Goal: Information Seeking & Learning: Check status

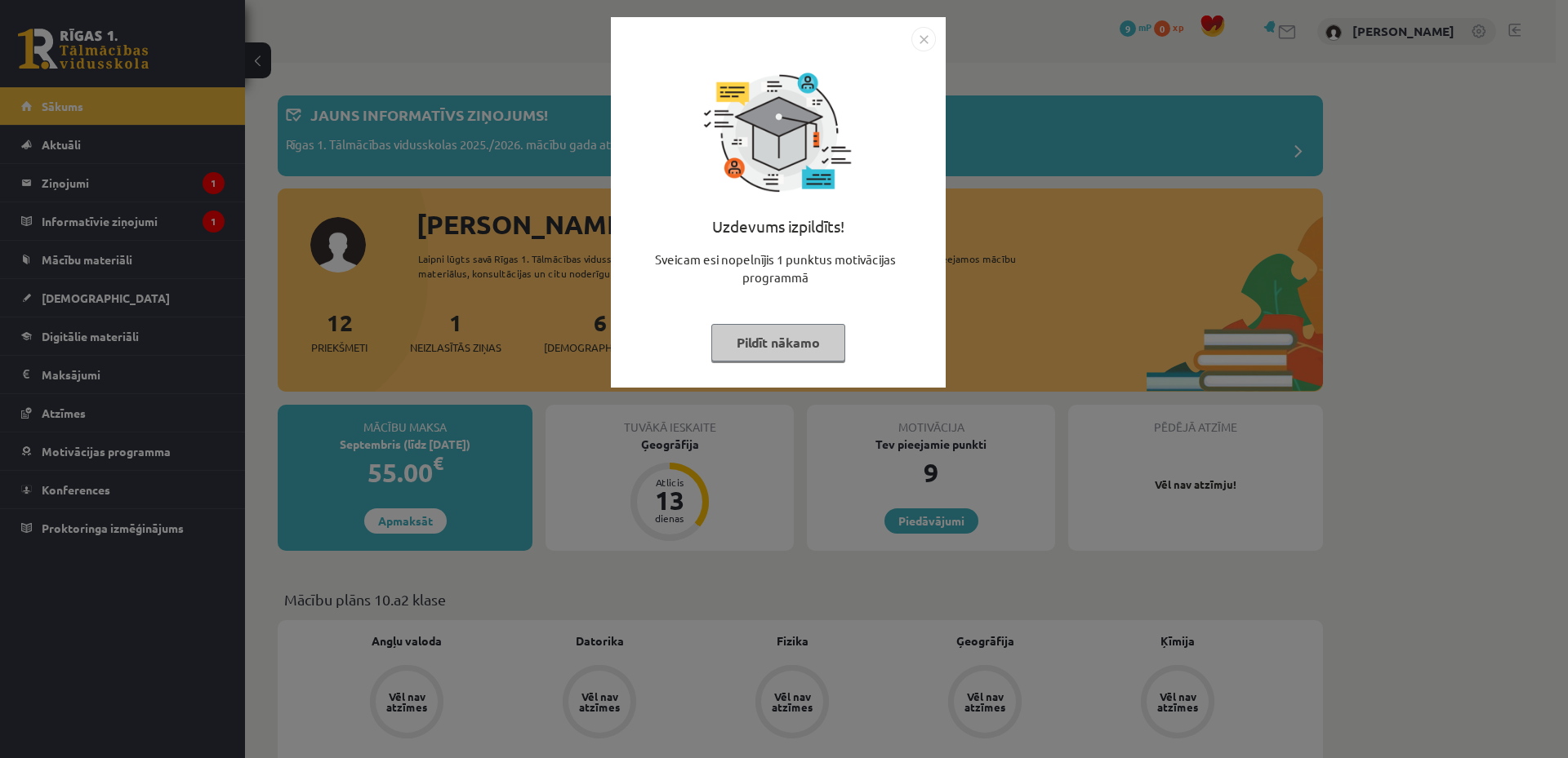
click at [816, 347] on button "Pildīt nākamo" at bounding box center [778, 343] width 134 height 38
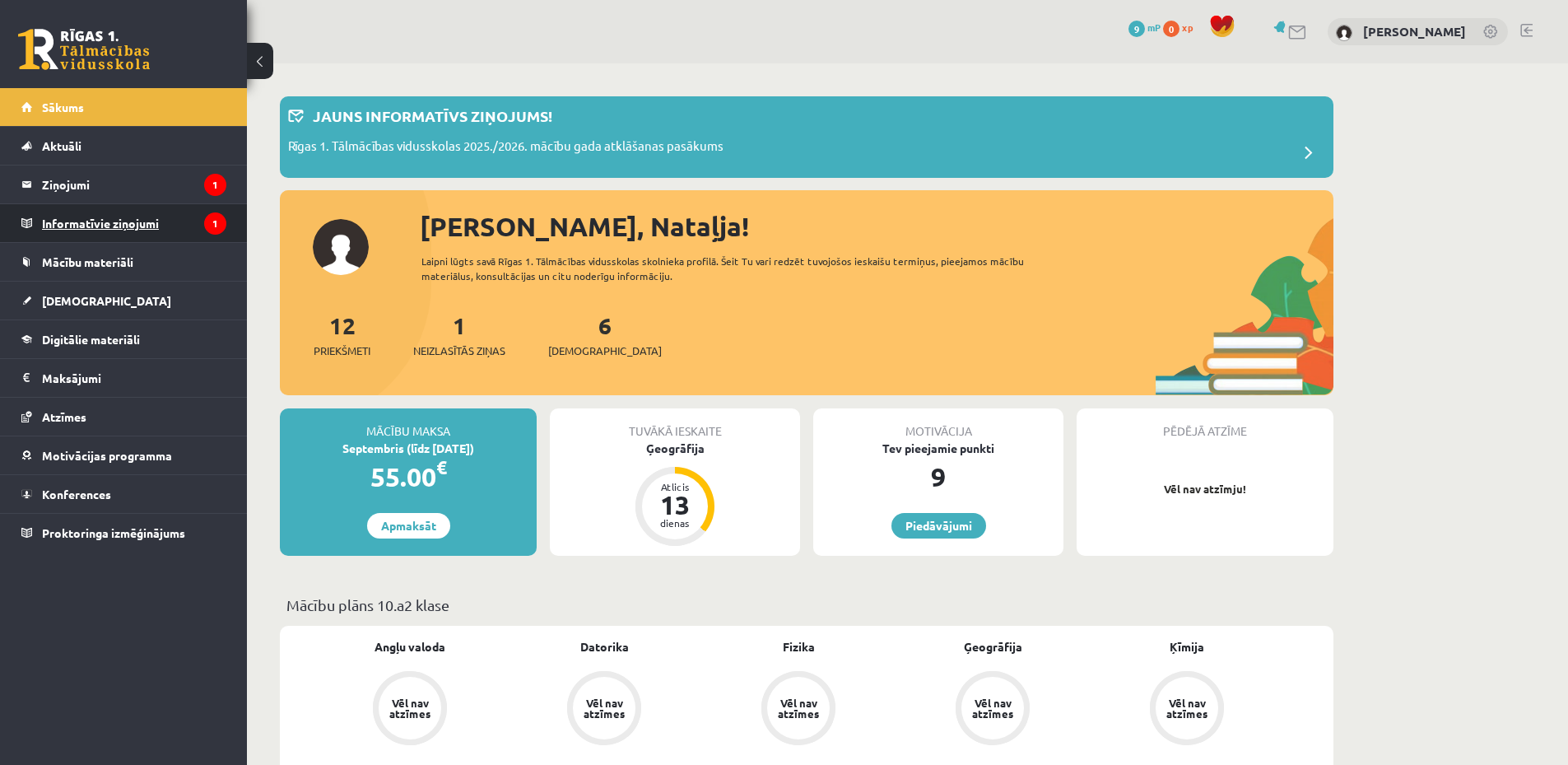
click at [93, 223] on legend "Informatīvie ziņojumi 1" at bounding box center [133, 223] width 184 height 38
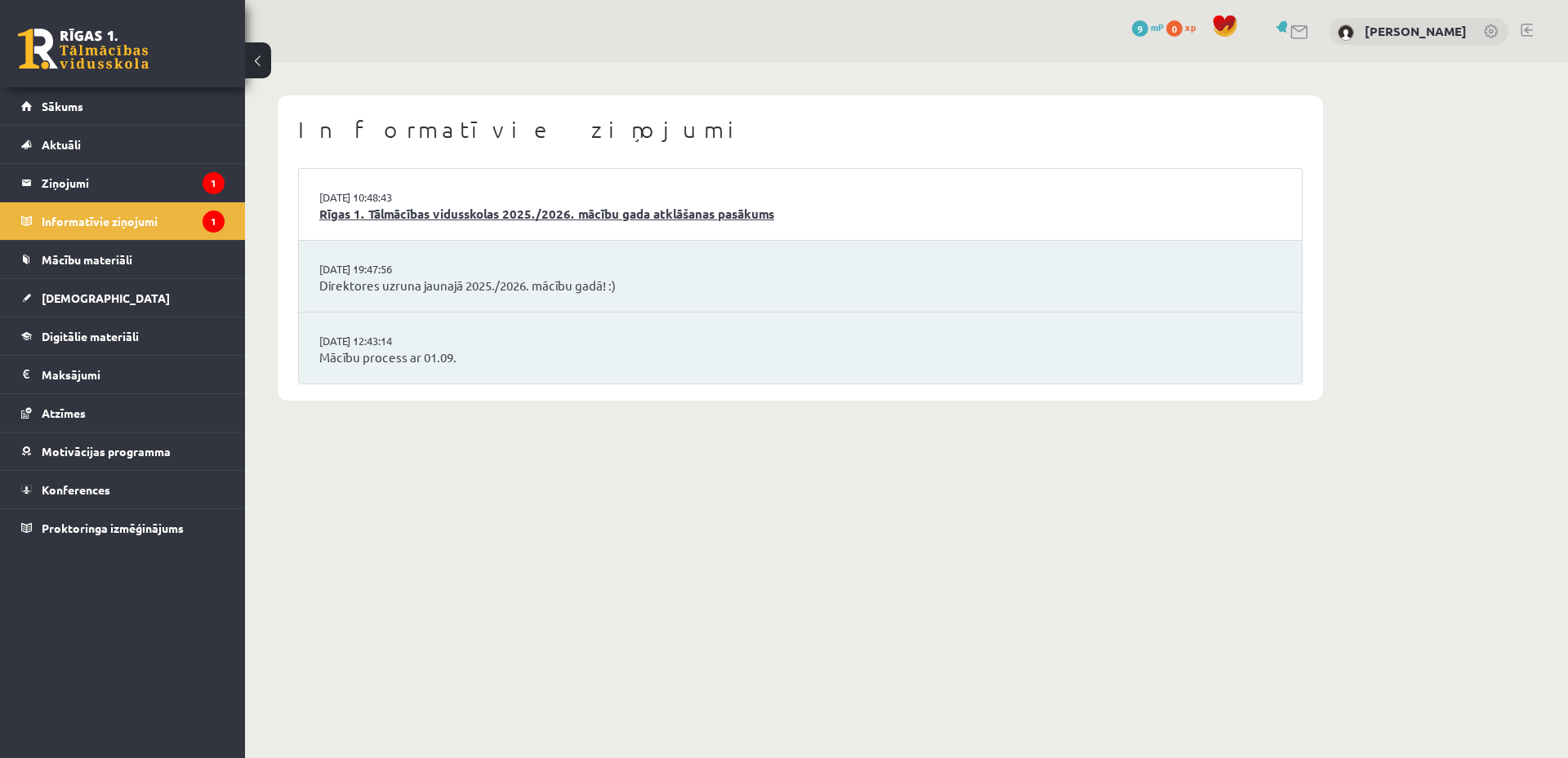
click at [458, 222] on link "Rīgas 1. Tālmācības vidusskolas 2025./2026. mācību gada atklāšanas pasākums" at bounding box center [800, 214] width 962 height 18
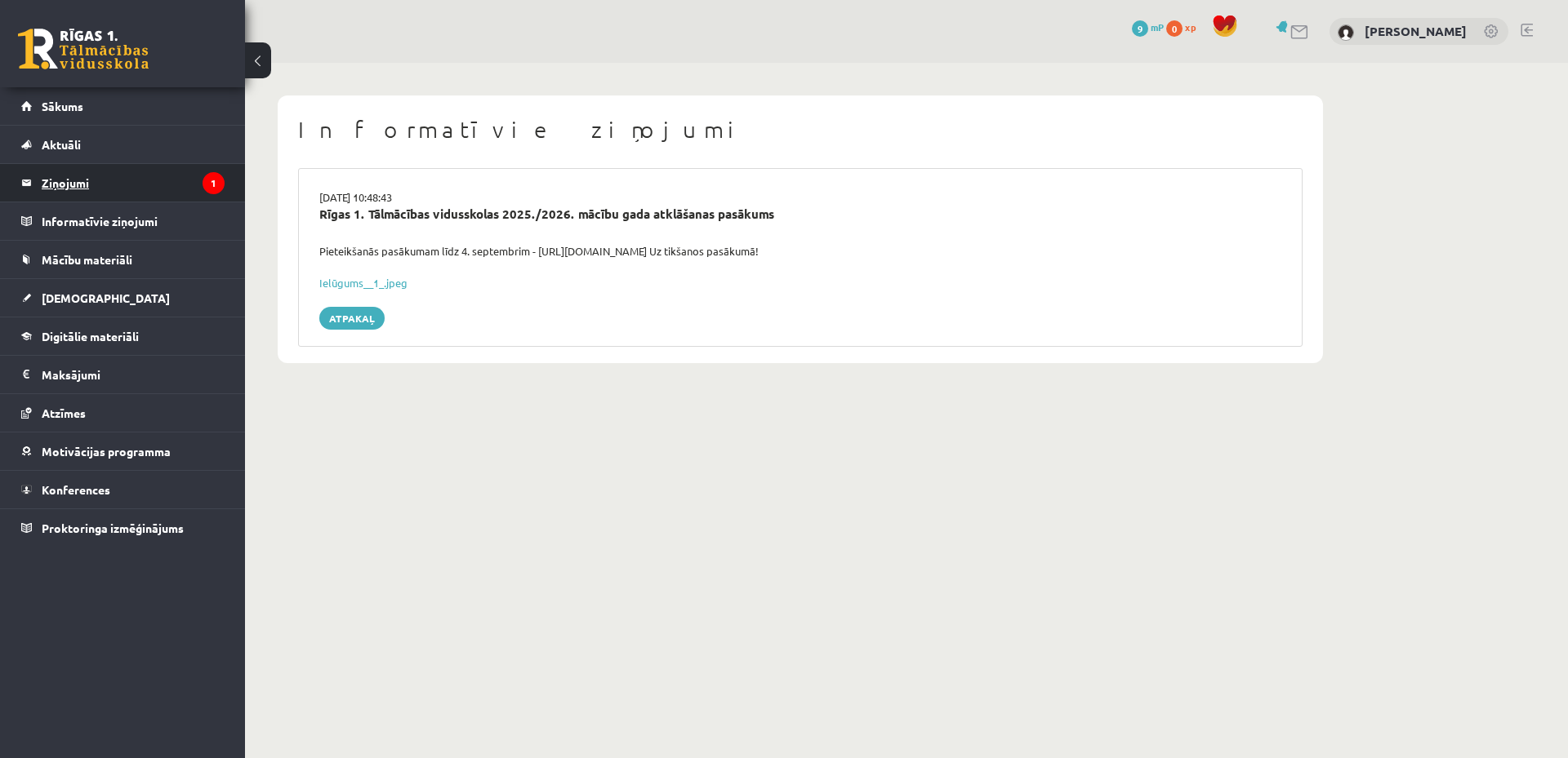
click at [74, 190] on legend "Ziņojumi 1" at bounding box center [132, 183] width 183 height 38
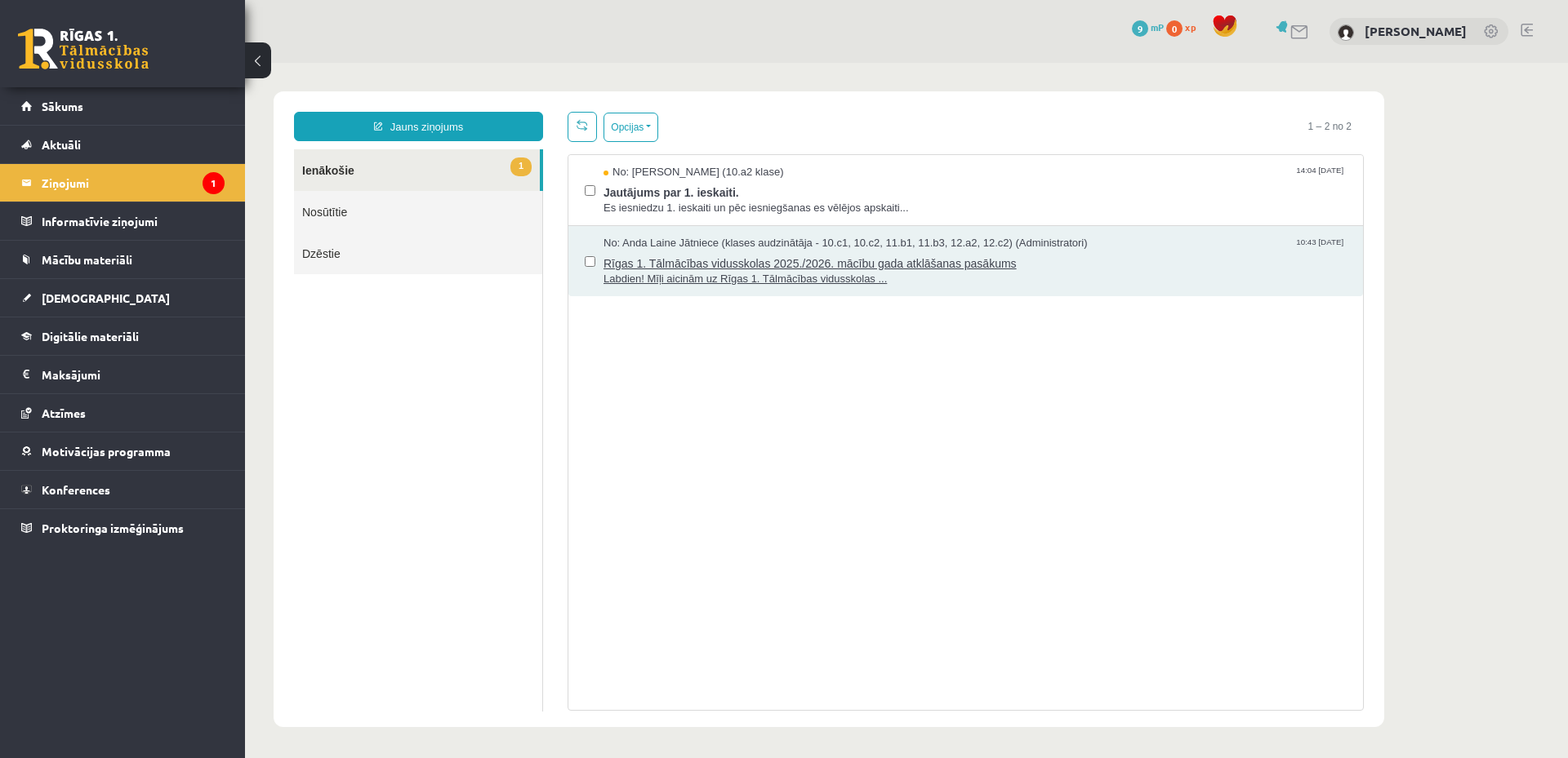
click at [690, 260] on span "Rīgas 1. Tālmācības vidusskolas 2025./2026. mācību gada atklāšanas pasākums" at bounding box center [975, 262] width 743 height 20
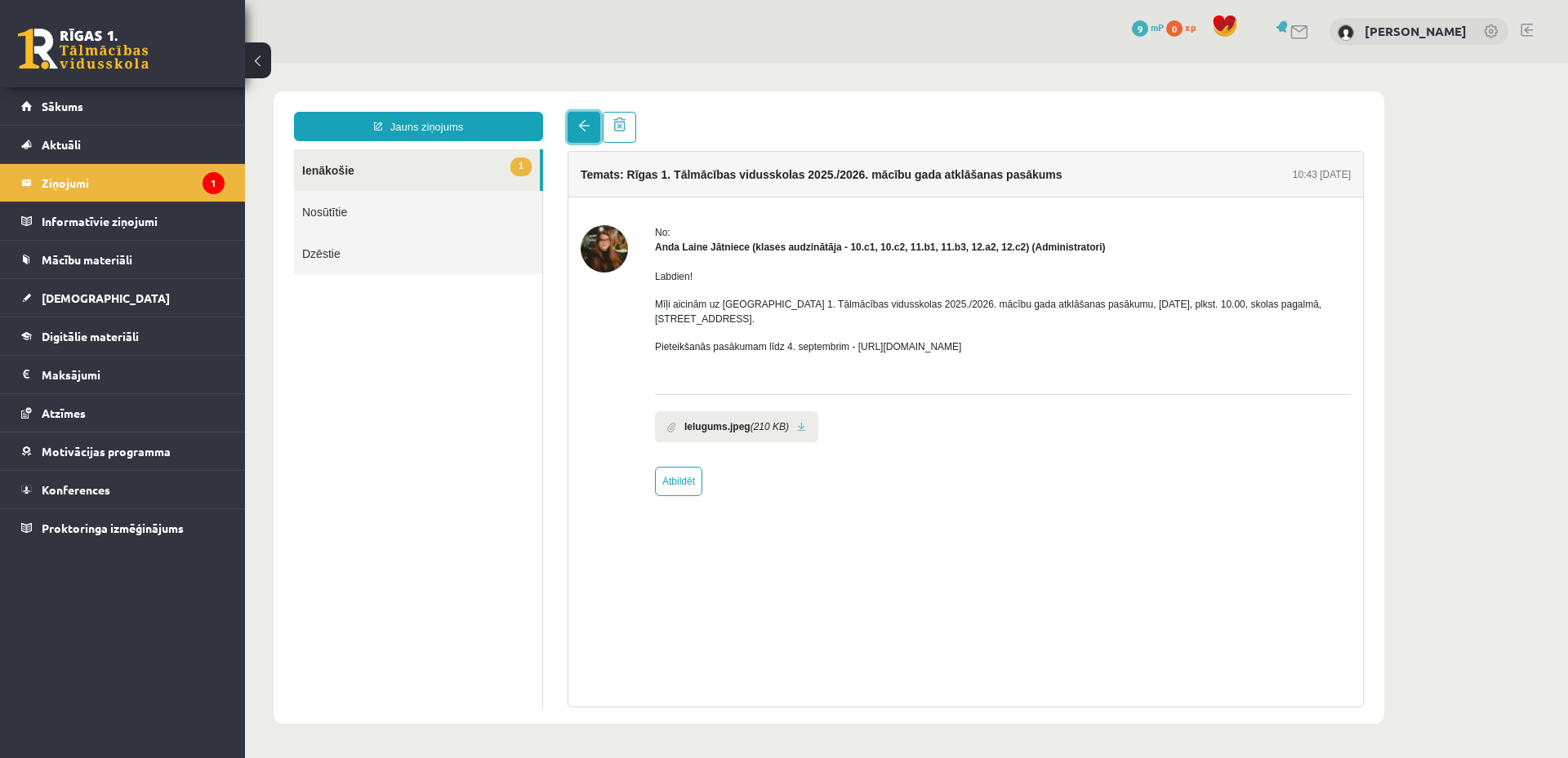
click at [581, 129] on span at bounding box center [584, 126] width 11 height 11
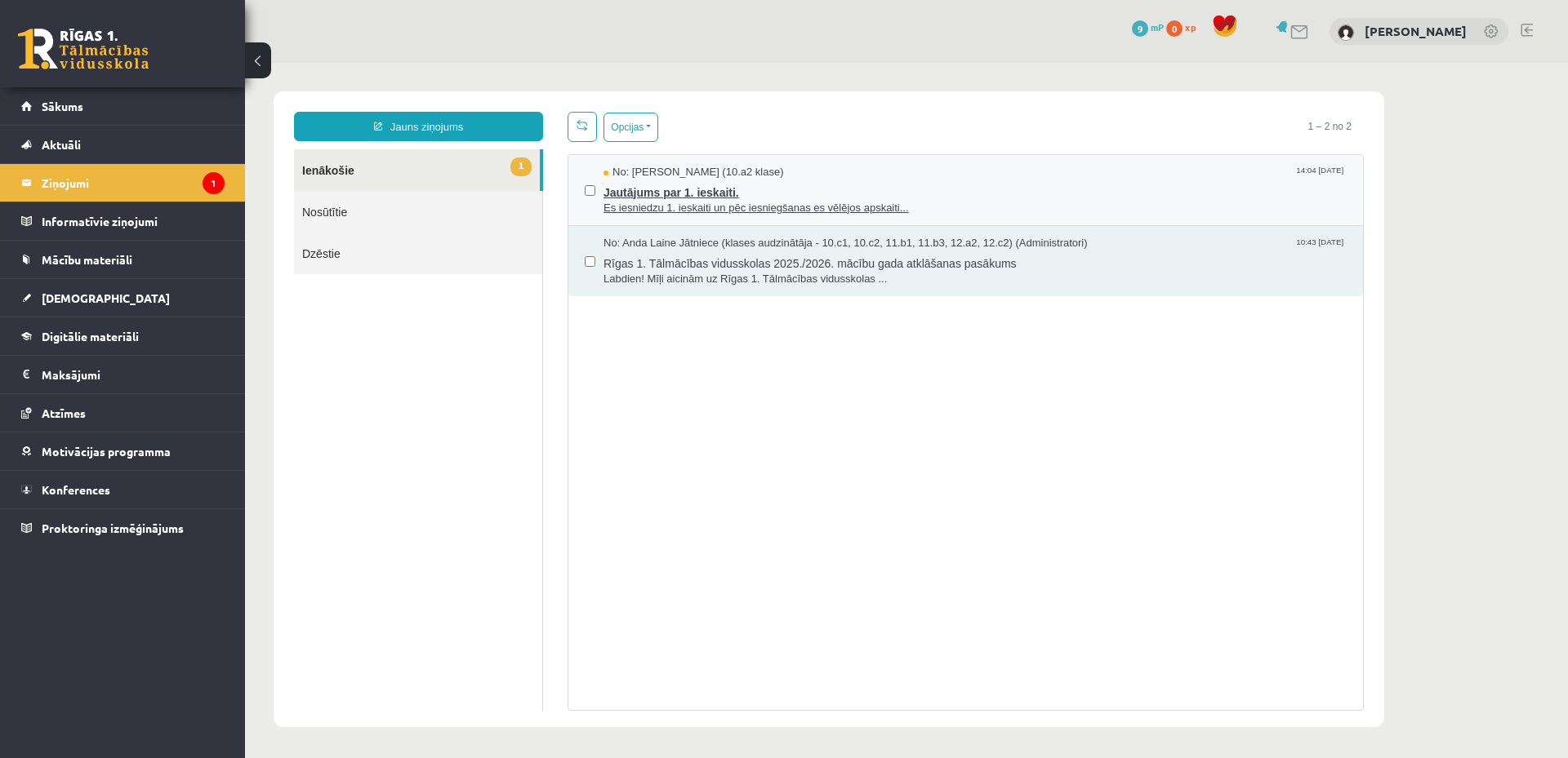
click at [676, 203] on span "Es iesniedzu 1. ieskaiti un pēc iesniegšanas es vēlējos apskaiti..." at bounding box center [975, 209] width 743 height 16
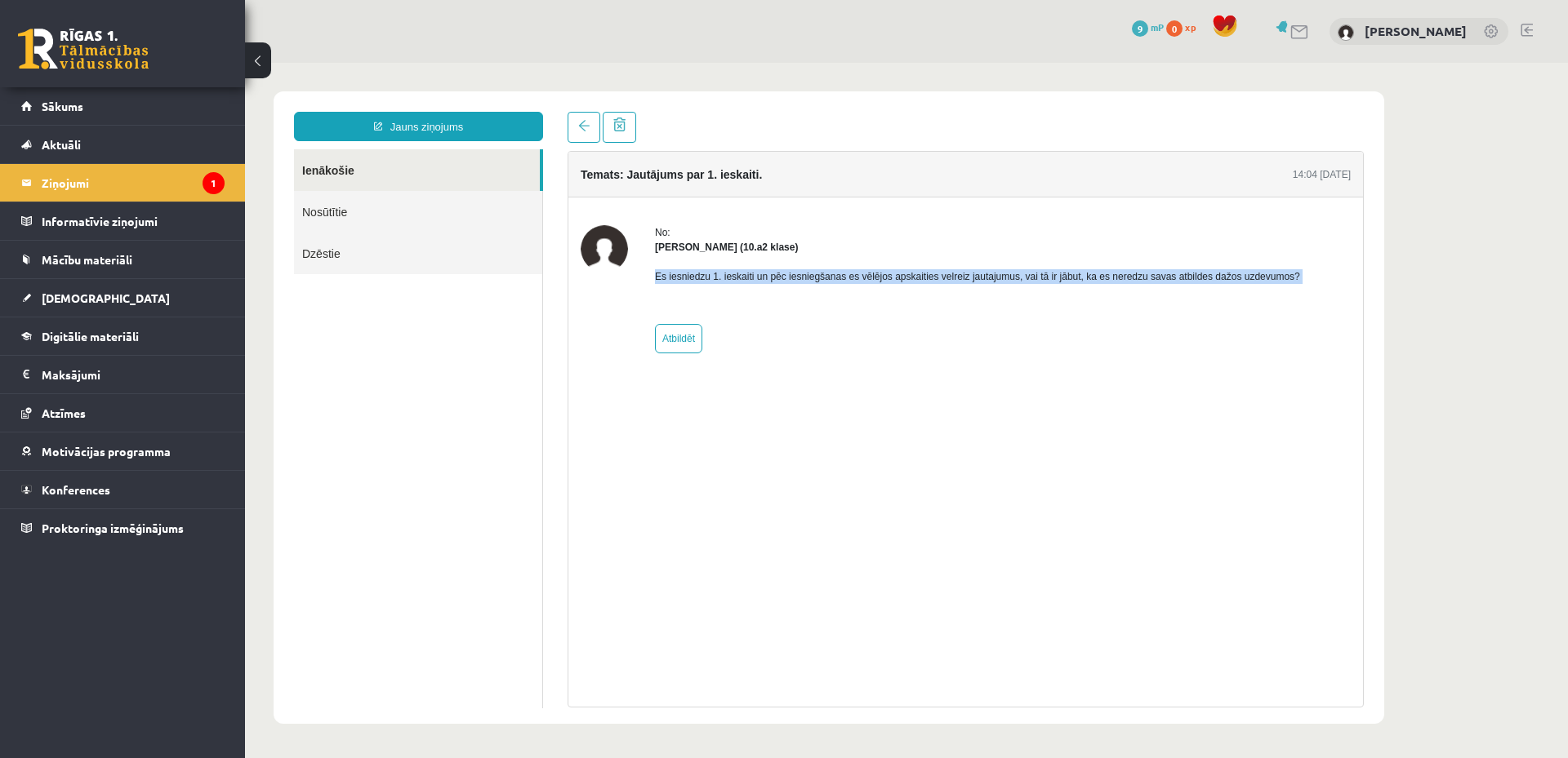
drag, startPoint x: 654, startPoint y: 275, endPoint x: 1066, endPoint y: 289, distance: 412.2
click at [1066, 289] on div "No: [PERSON_NAME] (10.a2 klase) Es iesniedzu 1. ieskaiti un pēc iesniegšanas es…" at bounding box center [966, 288] width 770 height 128
copy p "Es iesniedzu 1. ieskaiti un pēc iesniegšanas es vēlējos apskaities velreiz jaut…"
click at [581, 125] on span at bounding box center [584, 126] width 11 height 11
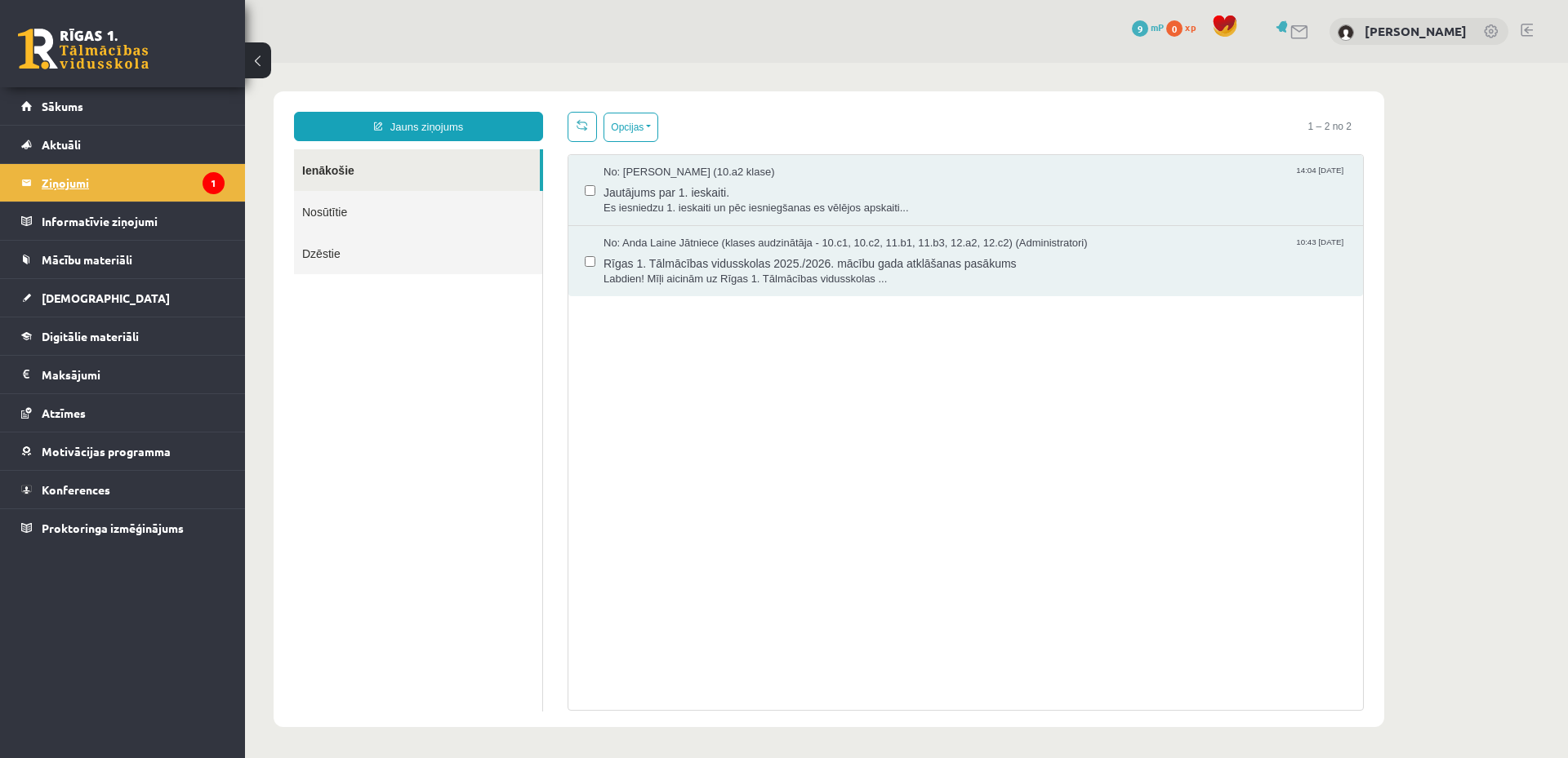
click at [74, 179] on legend "Ziņojumi 1" at bounding box center [132, 183] width 183 height 38
click at [94, 492] on span "Konferences" at bounding box center [75, 490] width 69 height 15
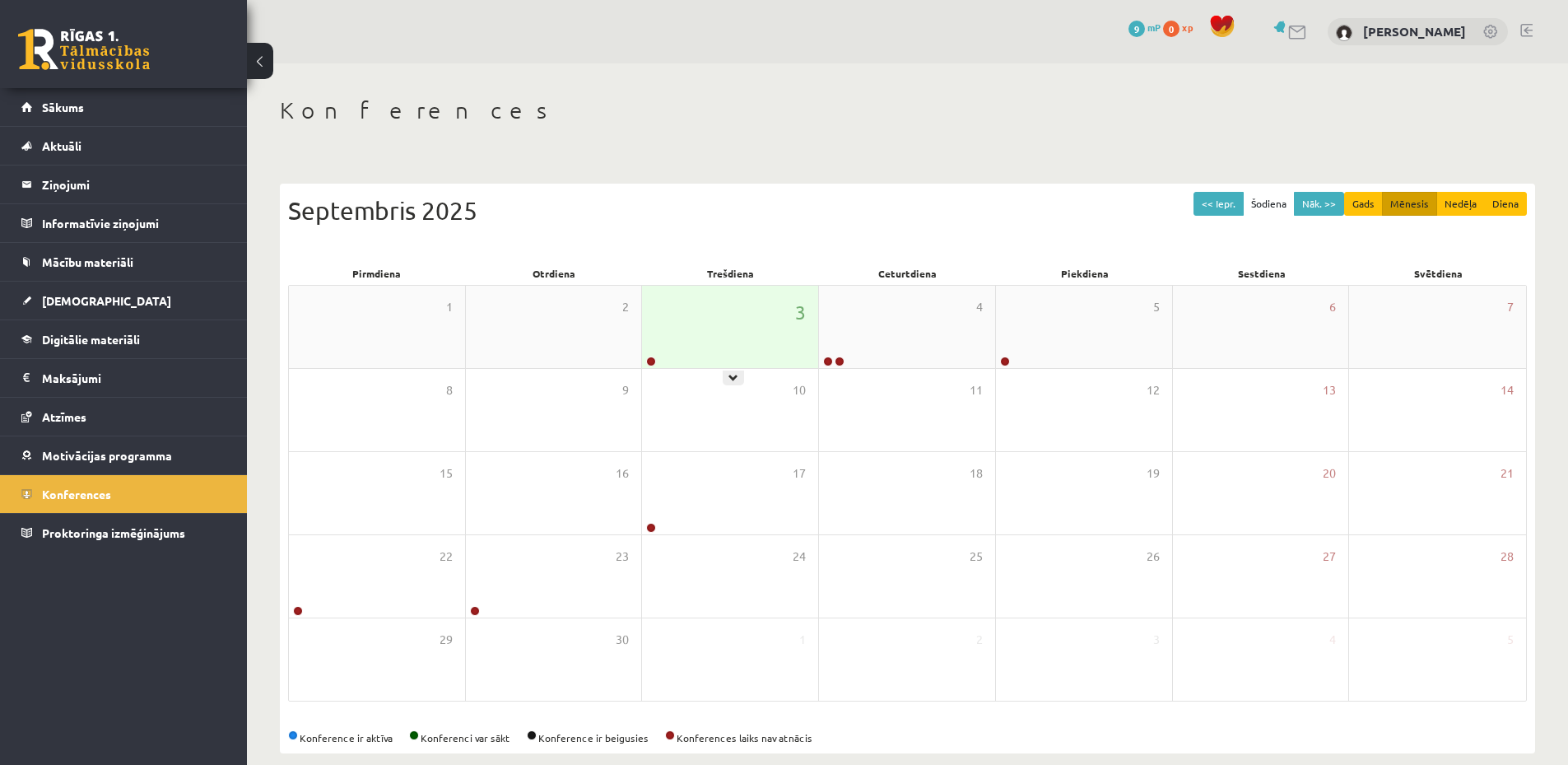
click at [729, 343] on div "3" at bounding box center [730, 326] width 176 height 83
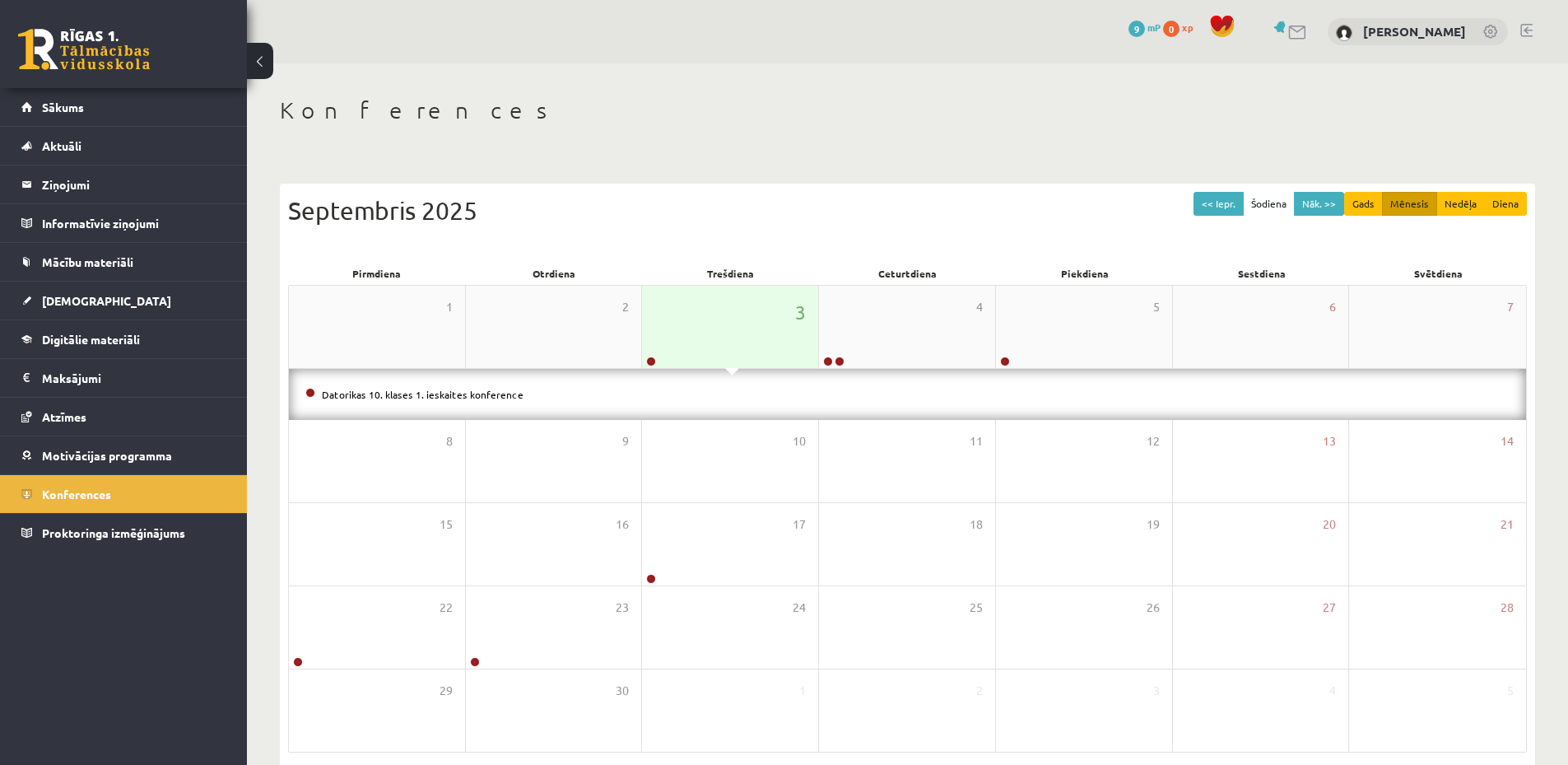
click at [730, 329] on div "3" at bounding box center [730, 326] width 176 height 83
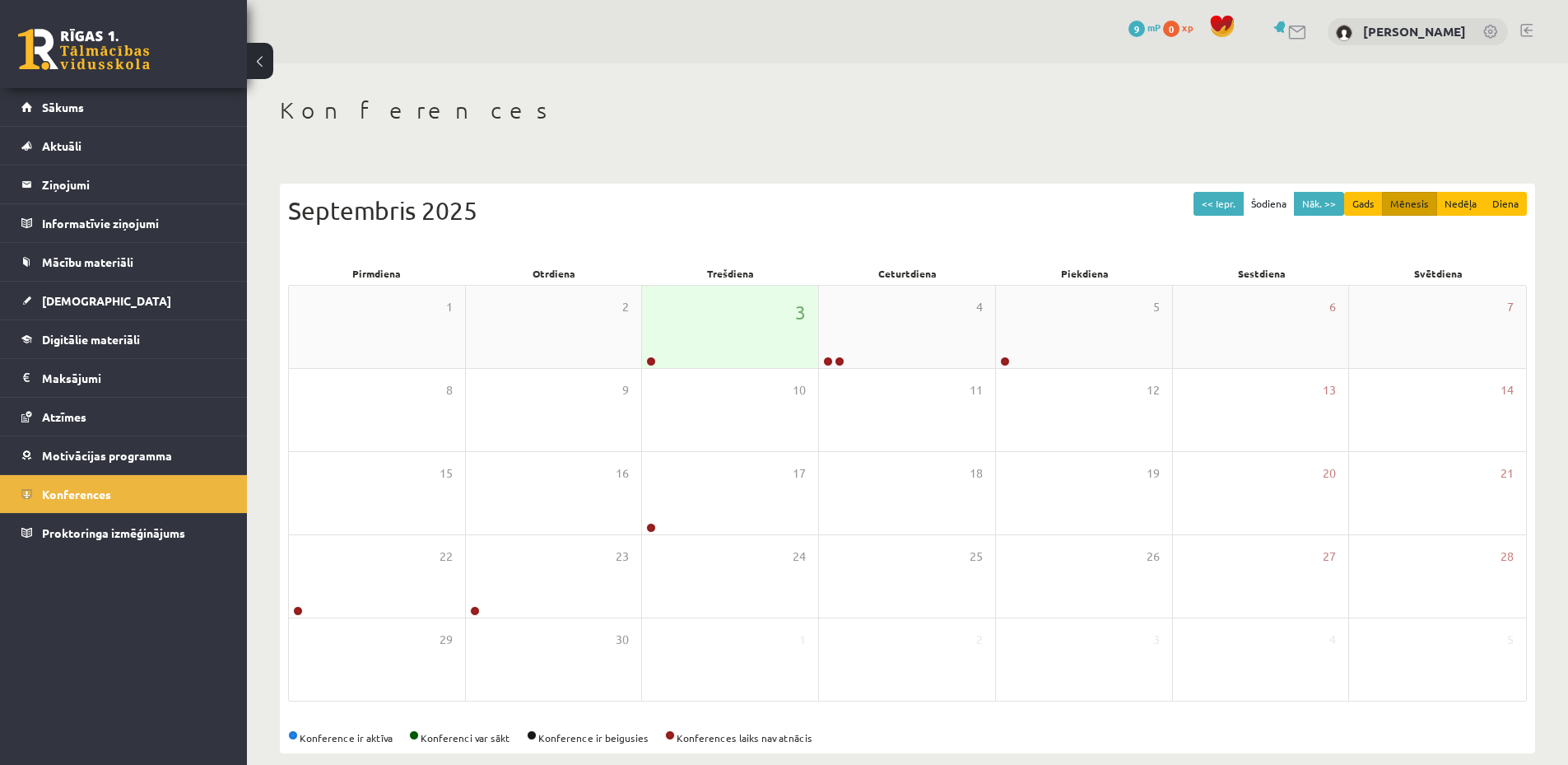
click at [730, 329] on div "3" at bounding box center [730, 326] width 176 height 83
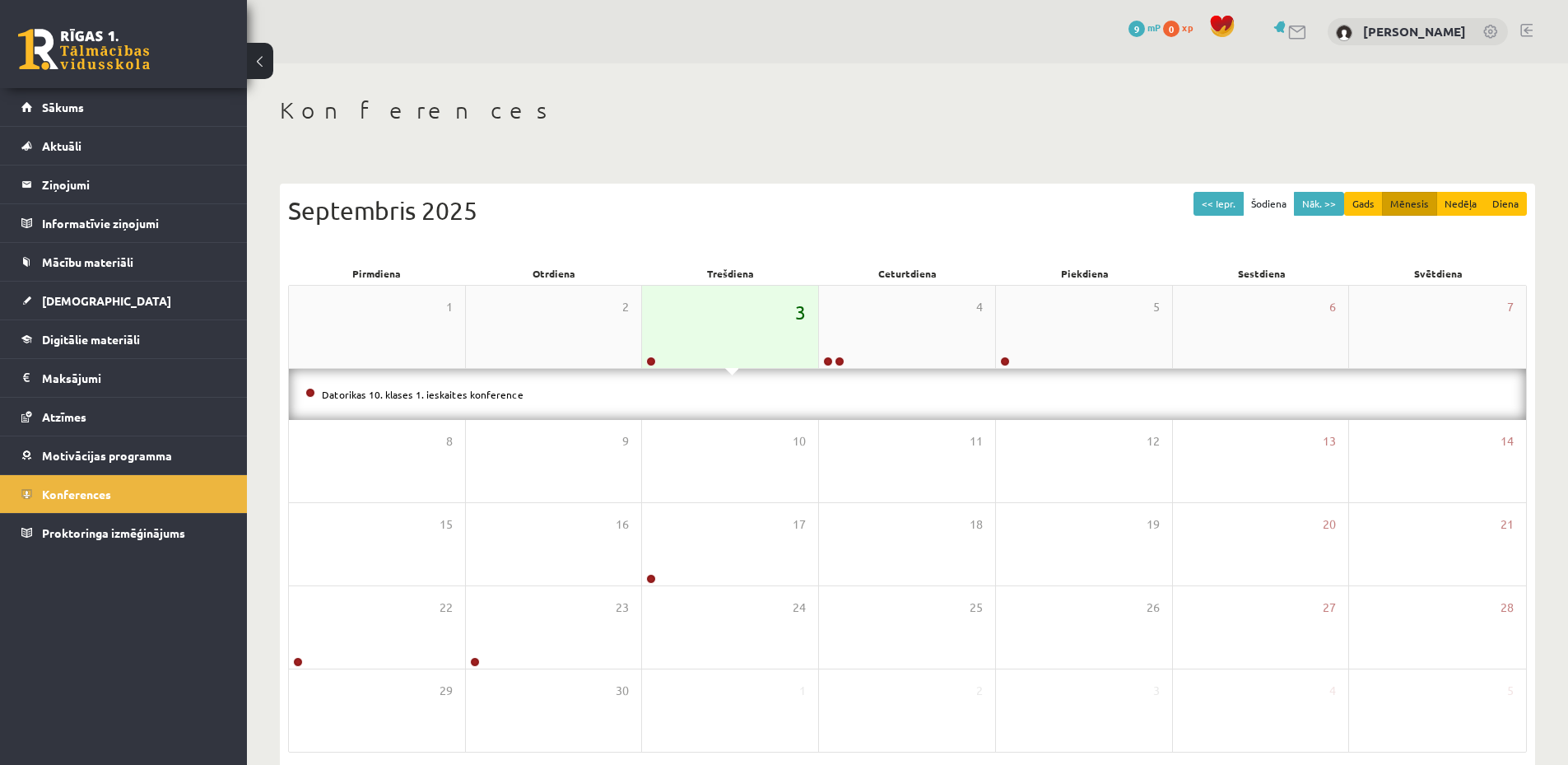
click at [796, 318] on span "3" at bounding box center [801, 312] width 11 height 28
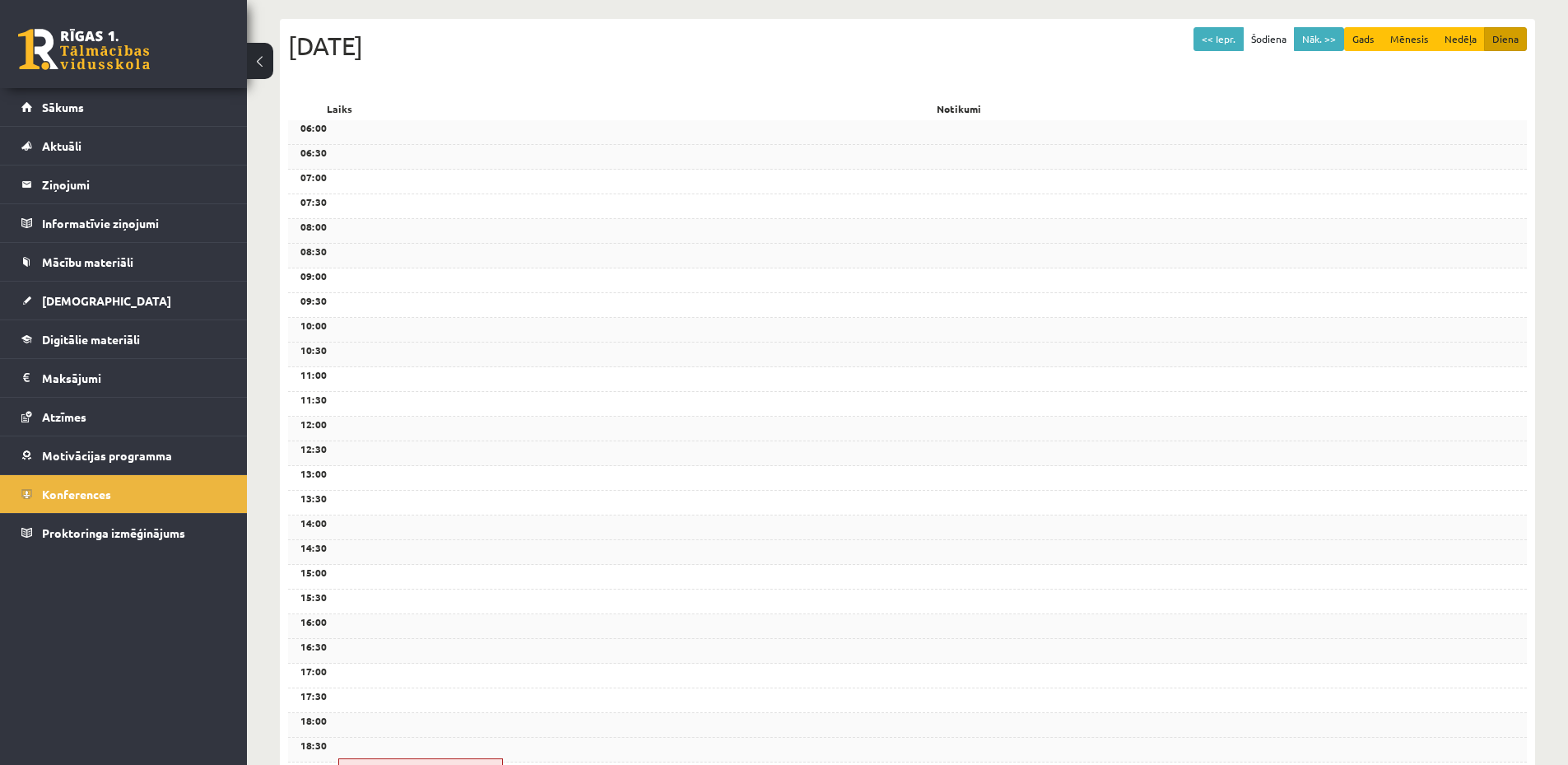
scroll to position [83, 0]
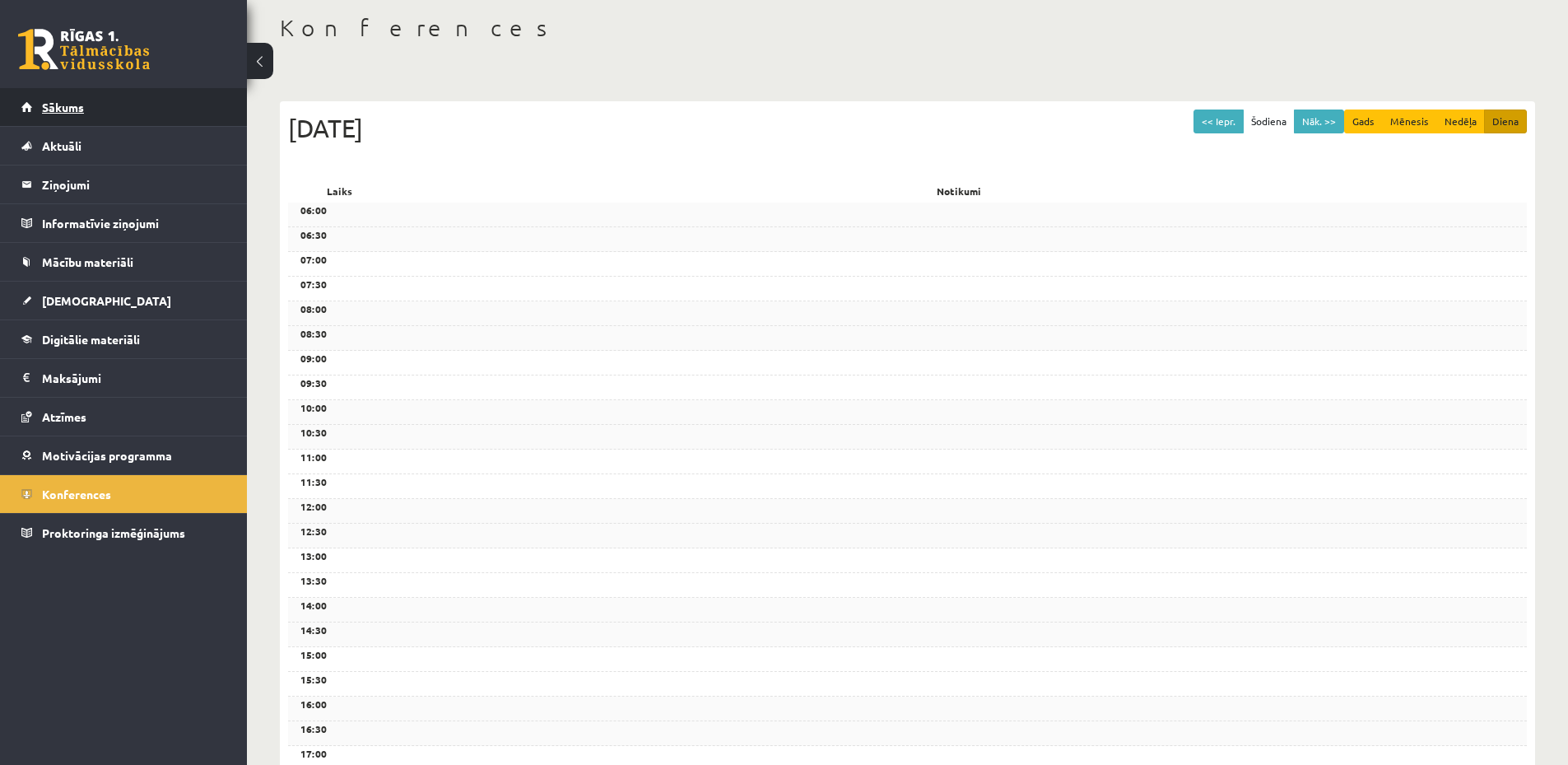
click at [131, 109] on link "Sākums" at bounding box center [123, 107] width 205 height 38
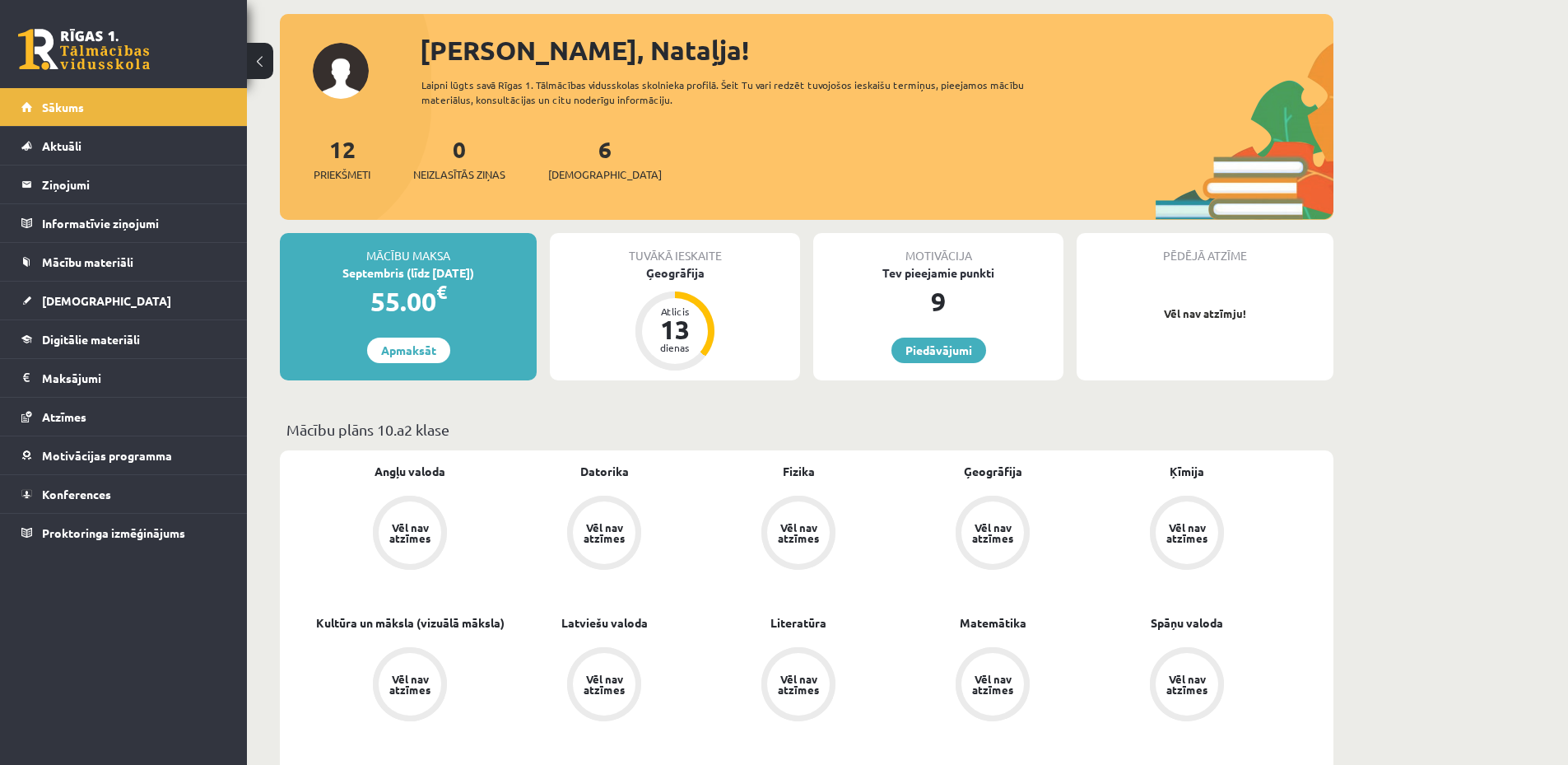
scroll to position [248, 0]
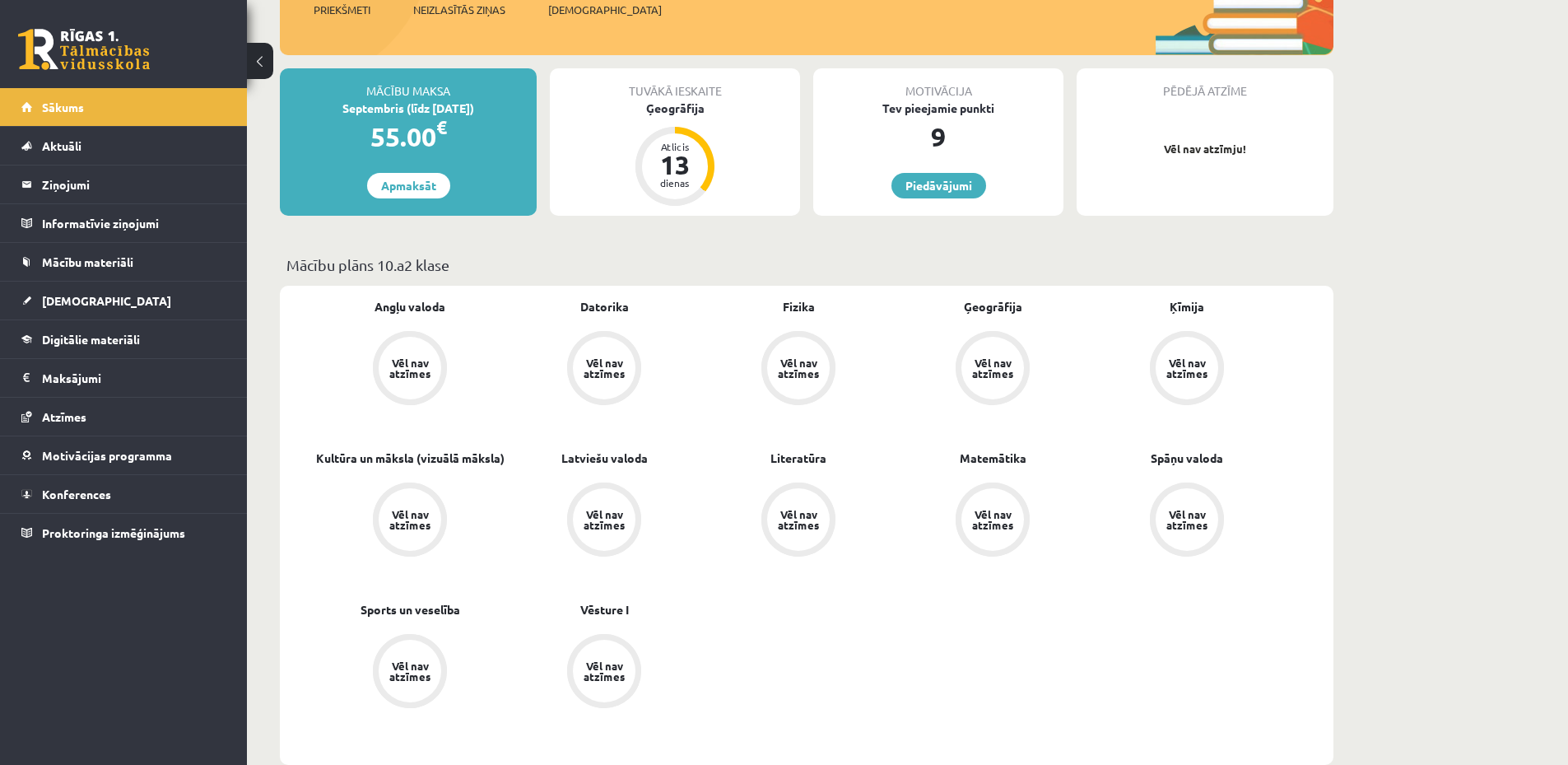
click at [613, 382] on div "Vēl nav atzīmes" at bounding box center [604, 368] width 63 height 63
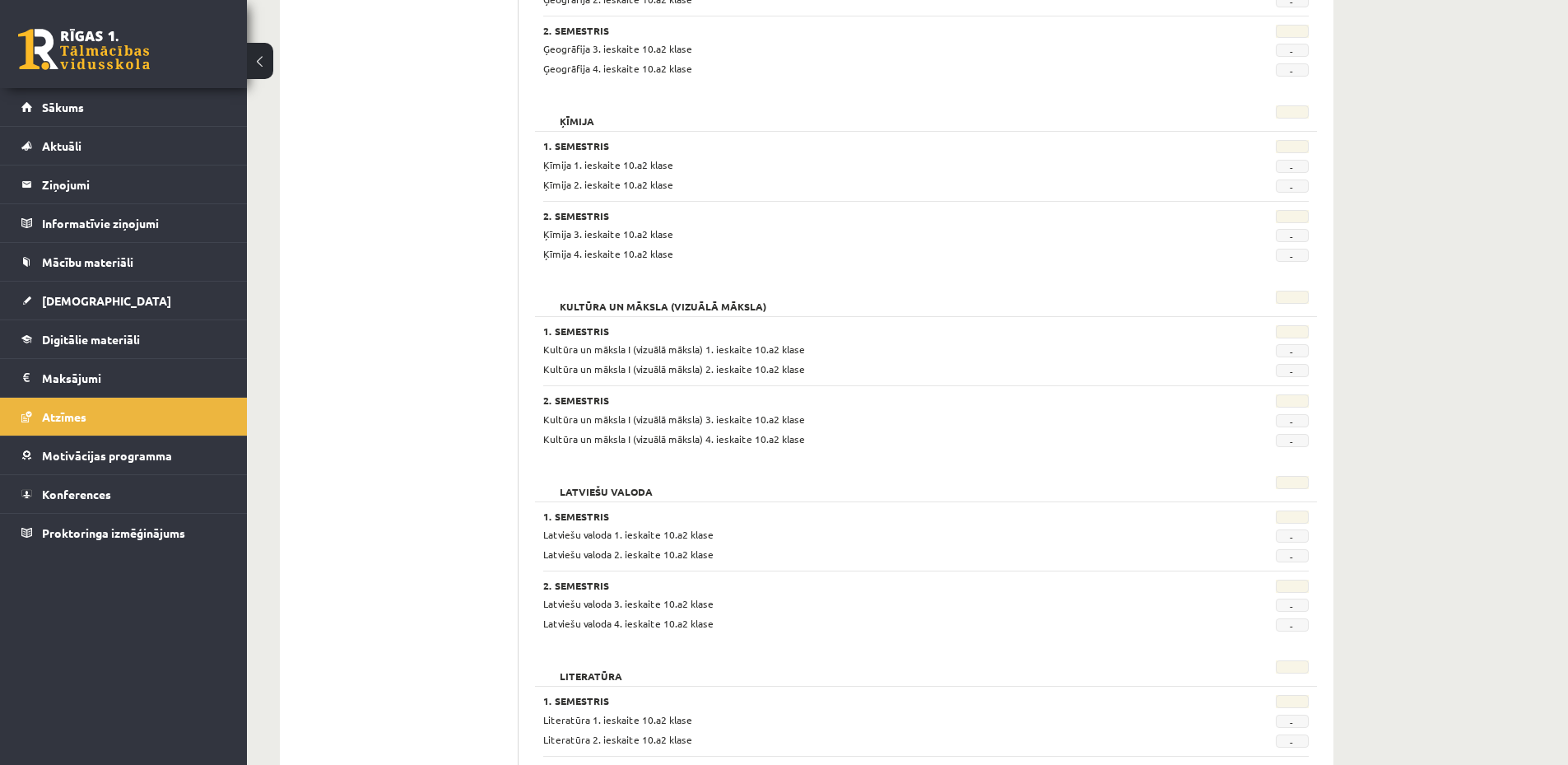
scroll to position [988, 0]
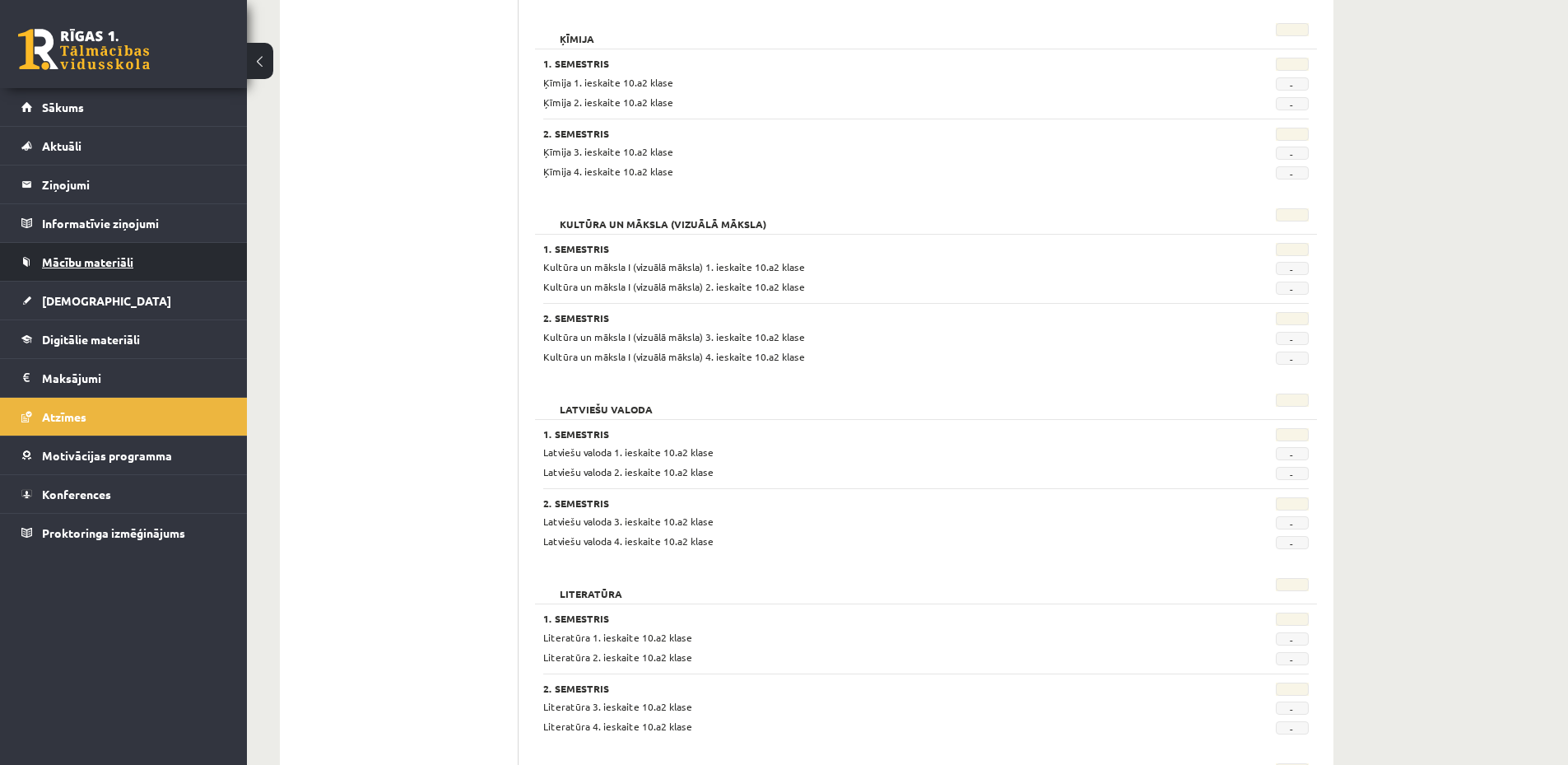
click at [125, 263] on span "Mācību materiāli" at bounding box center [87, 262] width 92 height 15
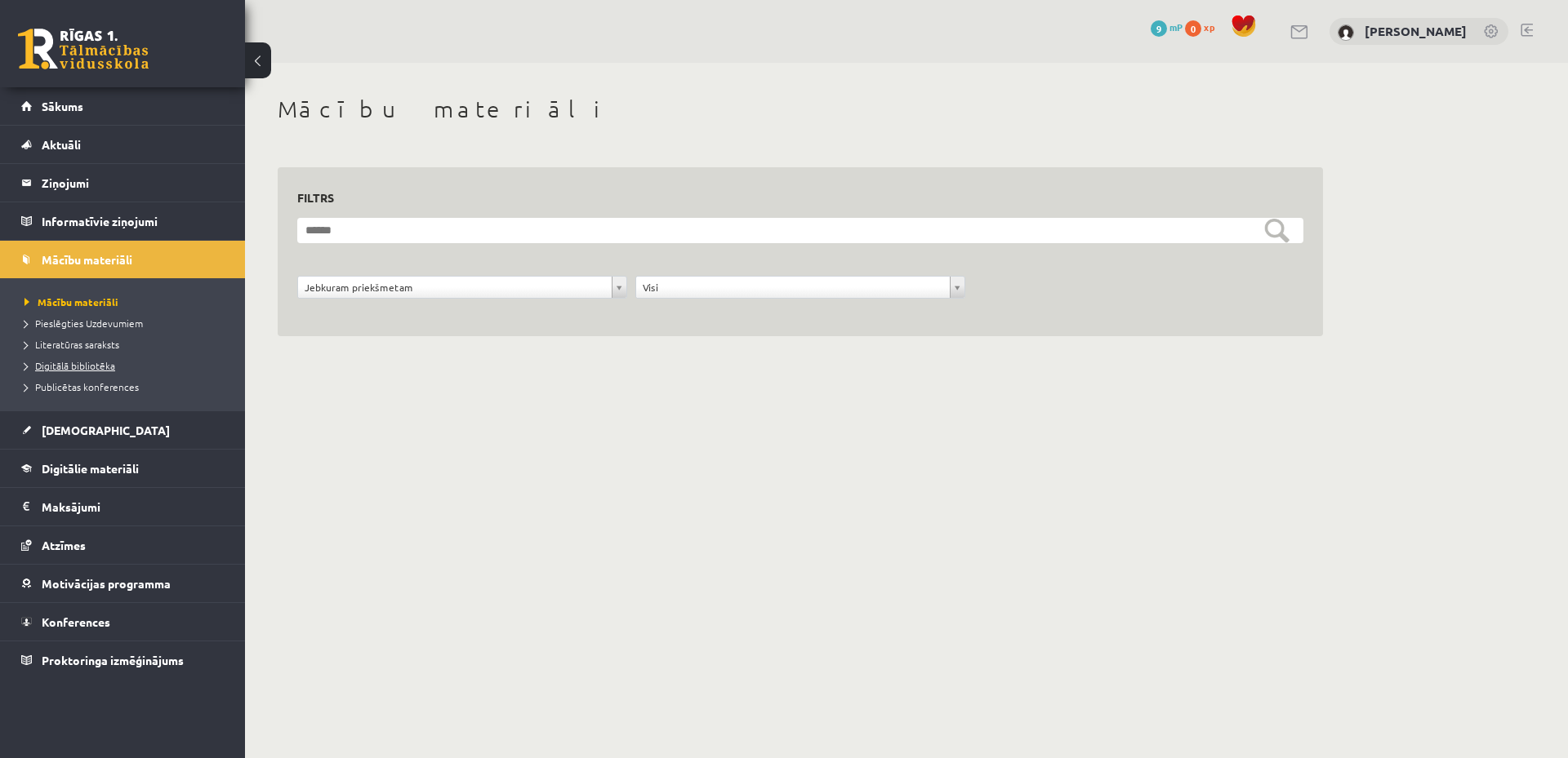
click at [105, 363] on span "Digitālā bibliotēka" at bounding box center [70, 366] width 91 height 13
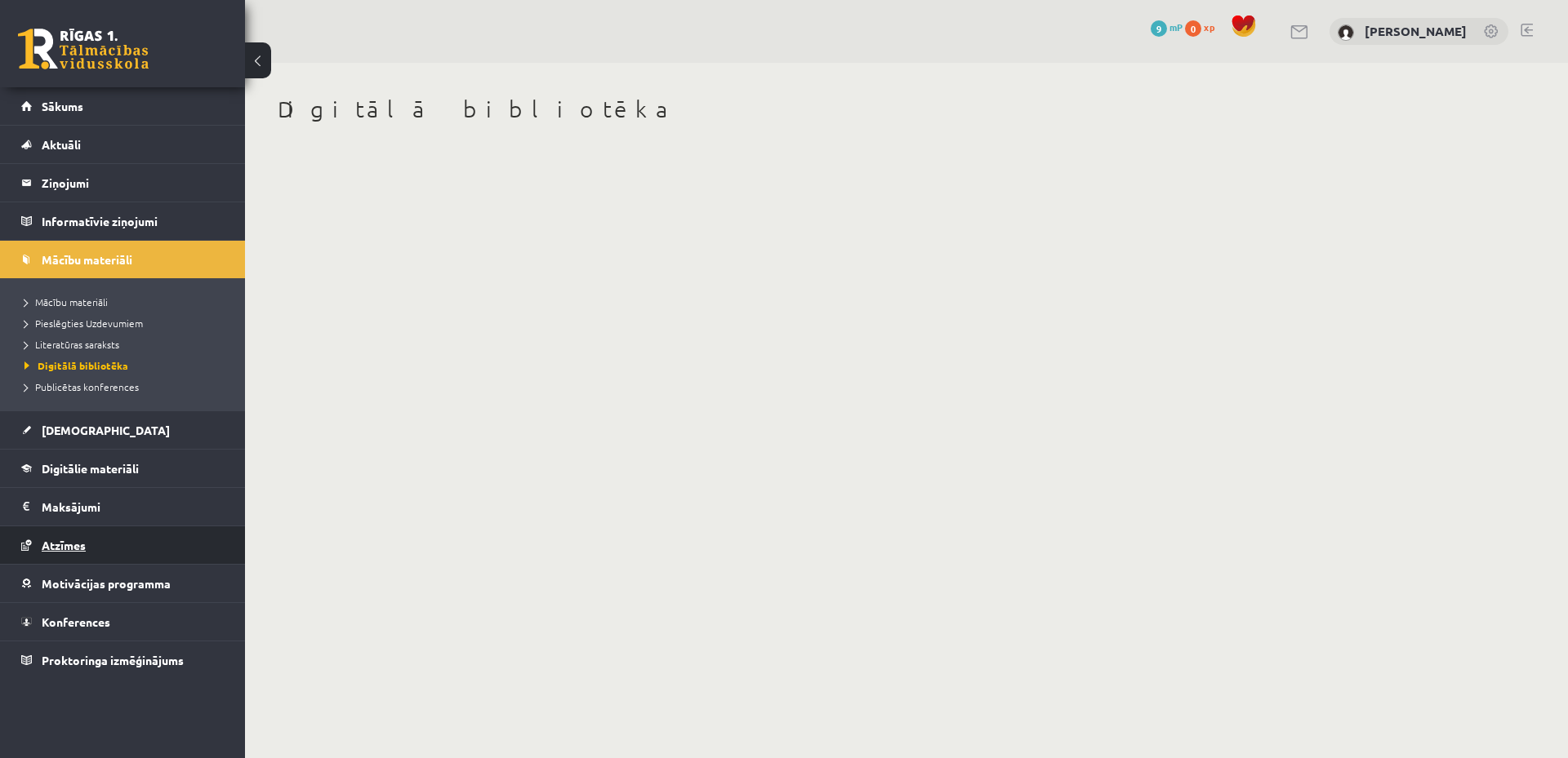
click at [71, 546] on span "Atzīmes" at bounding box center [63, 545] width 44 height 15
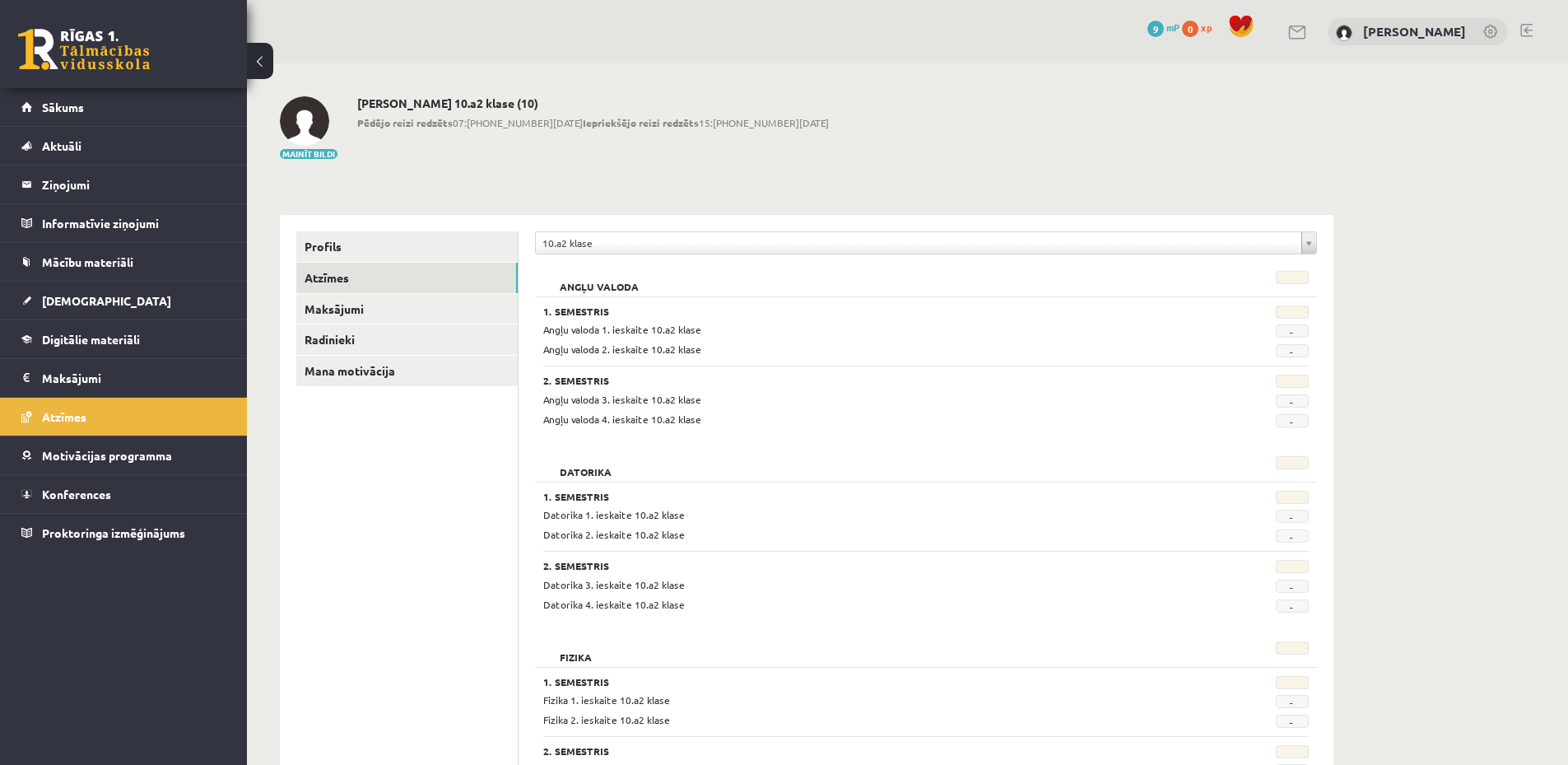
click at [1524, 32] on link at bounding box center [1526, 31] width 12 height 13
